Goal: Task Accomplishment & Management: Use online tool/utility

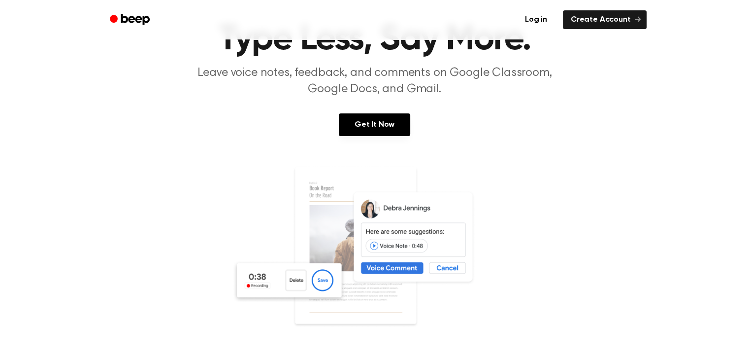
scroll to position [49, 0]
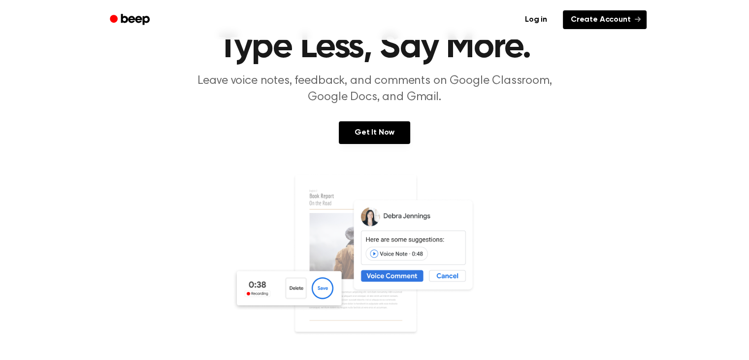
click at [577, 20] on link "Create Account" at bounding box center [605, 19] width 84 height 19
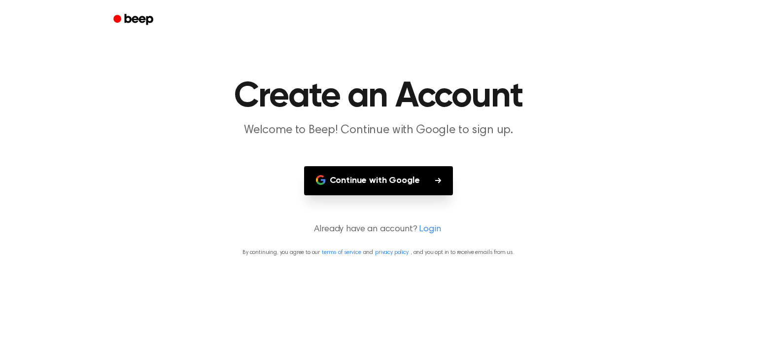
click at [425, 174] on button "Continue with Google" at bounding box center [378, 180] width 149 height 29
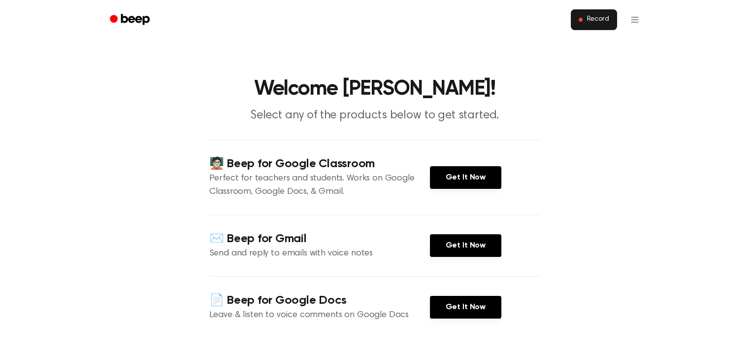
click at [581, 27] on button "Record" at bounding box center [594, 19] width 46 height 21
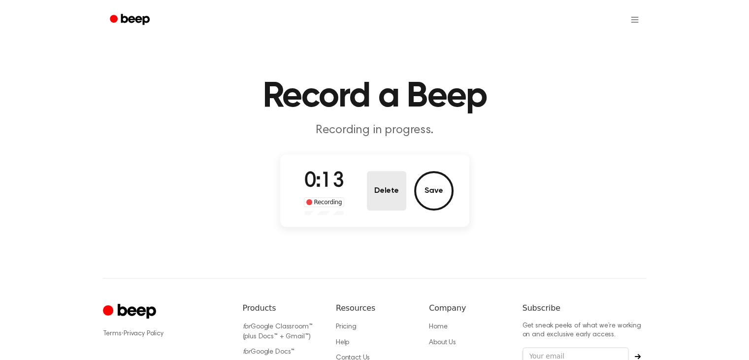
click at [380, 193] on button "Delete" at bounding box center [386, 190] width 39 height 39
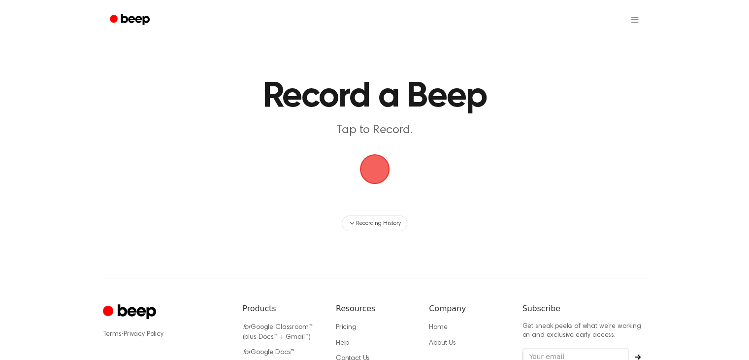
click at [371, 168] on span "button" at bounding box center [374, 168] width 39 height 39
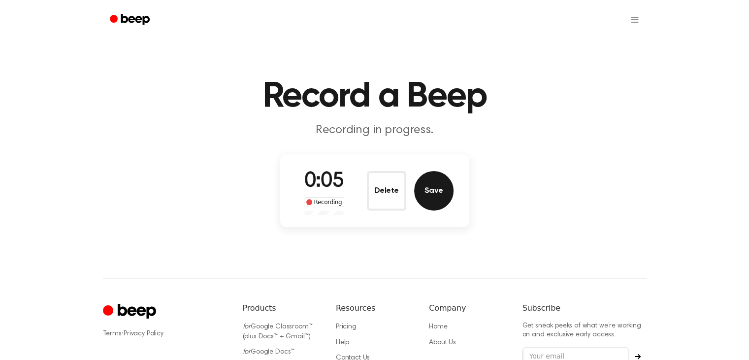
click at [420, 186] on button "Save" at bounding box center [433, 190] width 39 height 39
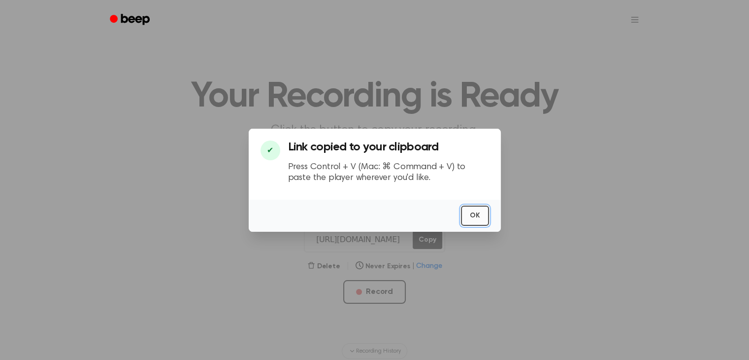
click at [479, 217] on button "OK" at bounding box center [475, 215] width 28 height 20
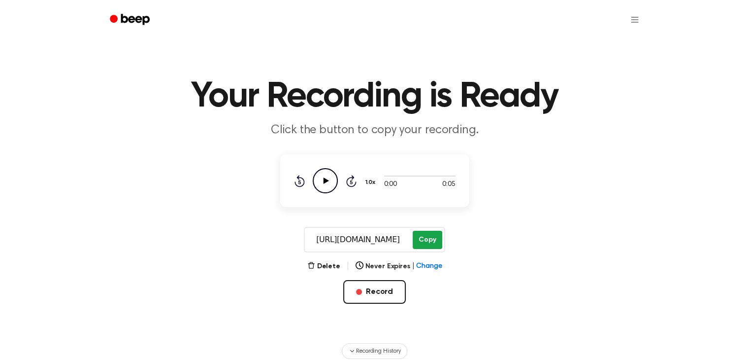
click at [420, 234] on button "Copy" at bounding box center [427, 240] width 29 height 18
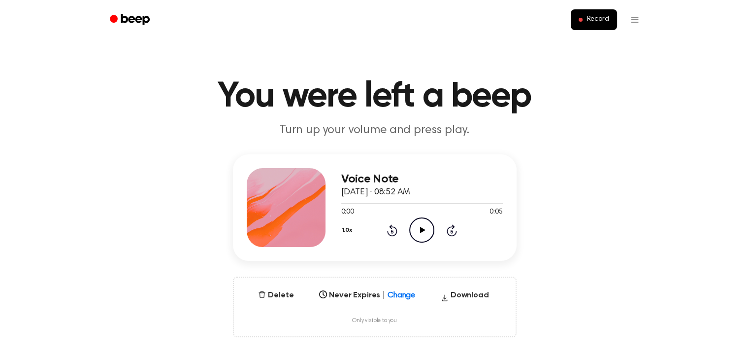
click at [419, 229] on icon "Play Audio" at bounding box center [421, 229] width 25 height 25
